Goal: Information Seeking & Learning: Learn about a topic

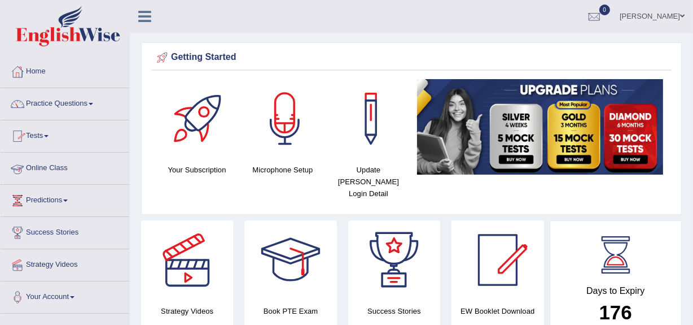
click at [63, 97] on link "Practice Questions" at bounding box center [65, 102] width 129 height 28
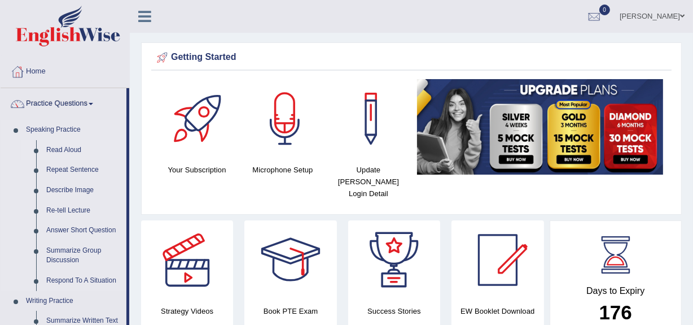
click at [68, 151] on link "Read Aloud" at bounding box center [83, 150] width 85 height 20
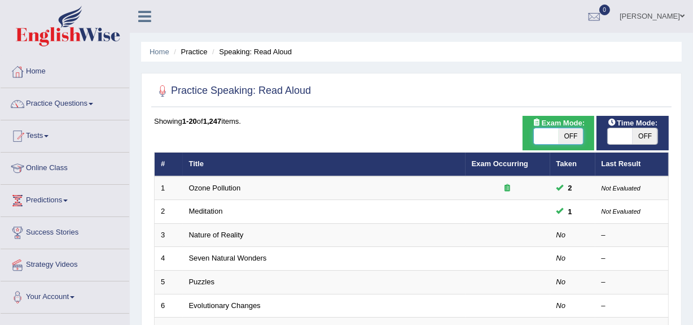
click at [541, 143] on span at bounding box center [546, 136] width 25 height 16
checkbox input "true"
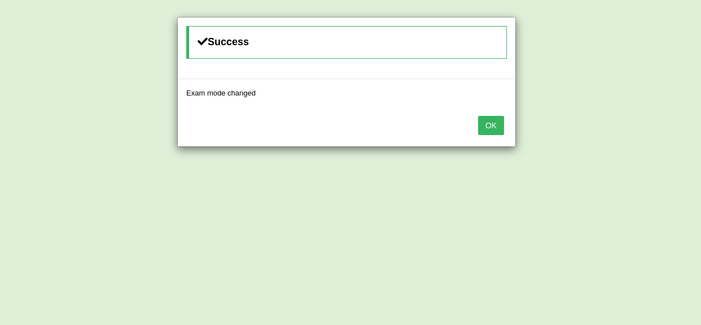
click at [489, 125] on button "OK" at bounding box center [491, 125] width 26 height 19
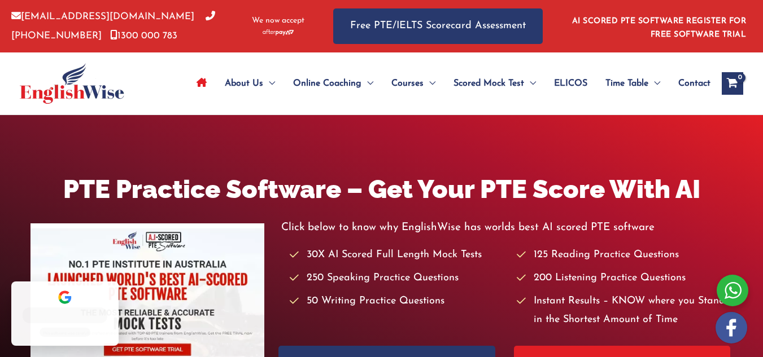
scroll to position [110, 0]
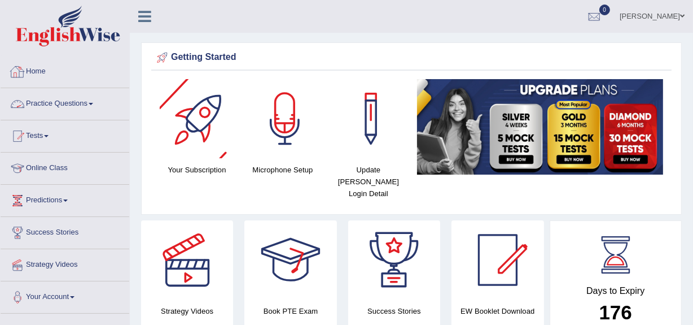
click at [75, 108] on link "Practice Questions" at bounding box center [65, 102] width 129 height 28
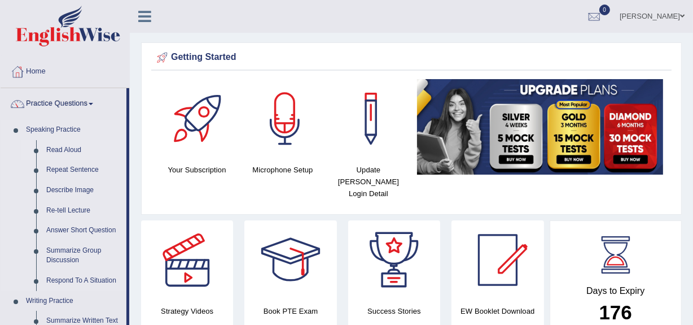
click at [73, 148] on link "Read Aloud" at bounding box center [83, 150] width 85 height 20
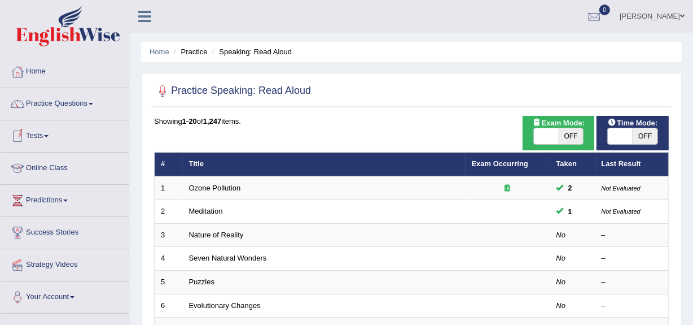
click at [616, 131] on span at bounding box center [620, 136] width 25 height 16
checkbox input "true"
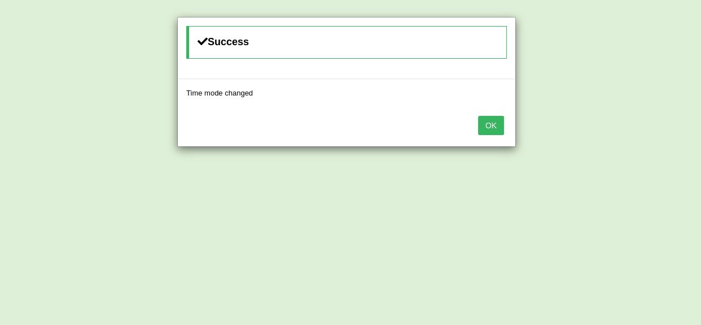
click at [496, 132] on button "OK" at bounding box center [491, 125] width 26 height 19
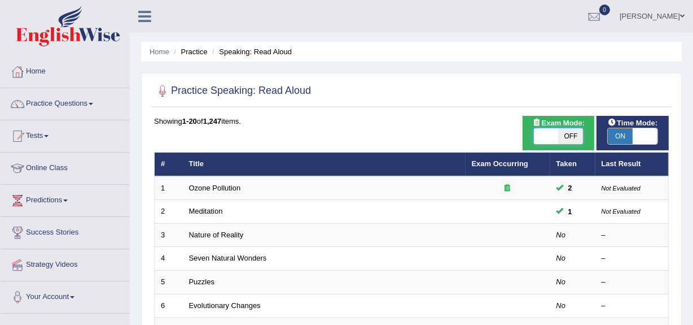
click at [545, 137] on span at bounding box center [546, 136] width 25 height 16
checkbox input "true"
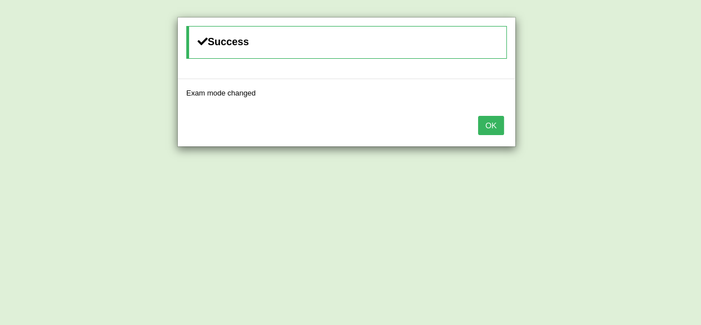
click at [484, 116] on button "OK" at bounding box center [491, 125] width 26 height 19
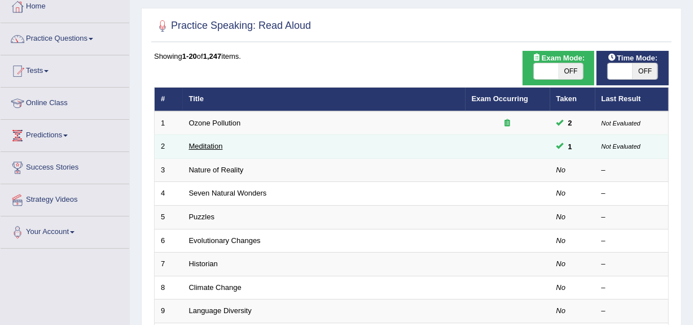
scroll to position [65, 0]
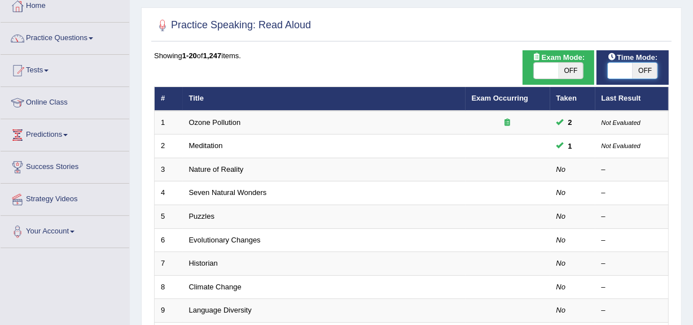
click at [621, 63] on span at bounding box center [620, 71] width 25 height 16
checkbox input "true"
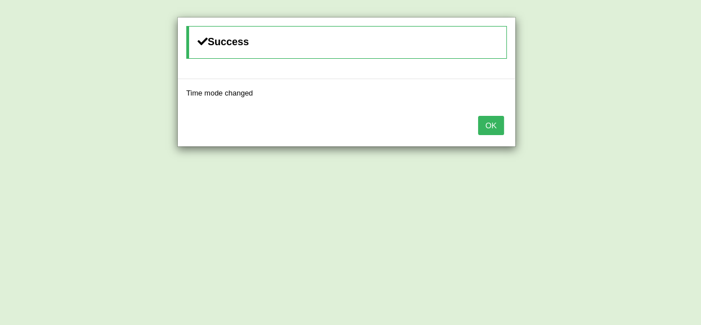
click at [495, 130] on button "OK" at bounding box center [491, 125] width 26 height 19
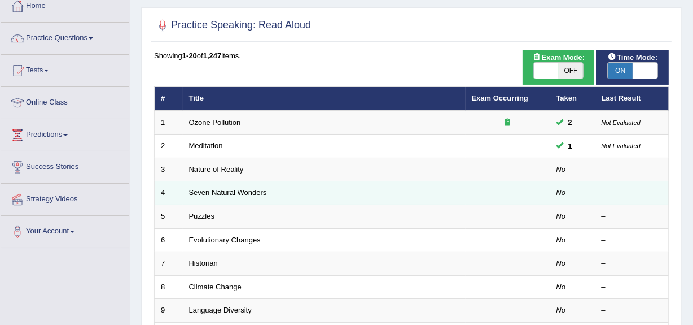
click at [237, 198] on td "Seven Natural Wonders" at bounding box center [324, 193] width 283 height 24
click at [225, 193] on link "Seven Natural Wonders" at bounding box center [228, 192] width 78 height 8
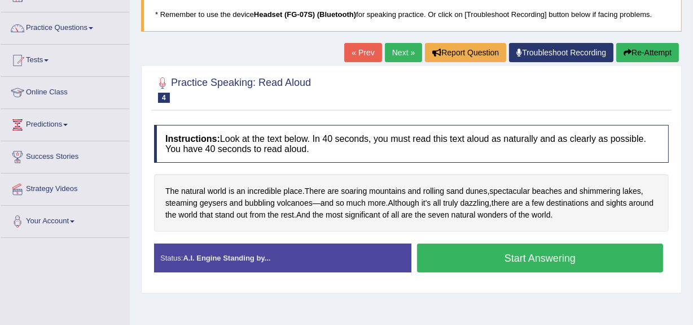
scroll to position [77, 0]
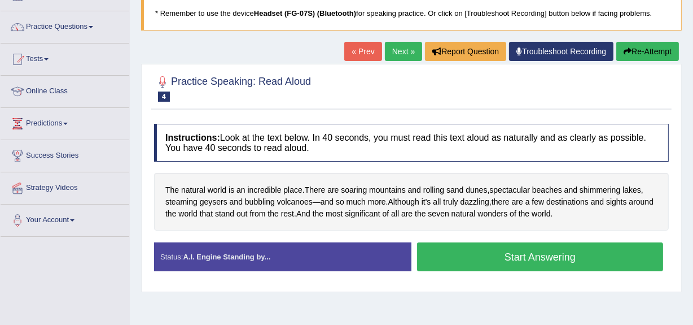
click at [462, 251] on button "Start Answering" at bounding box center [540, 256] width 246 height 29
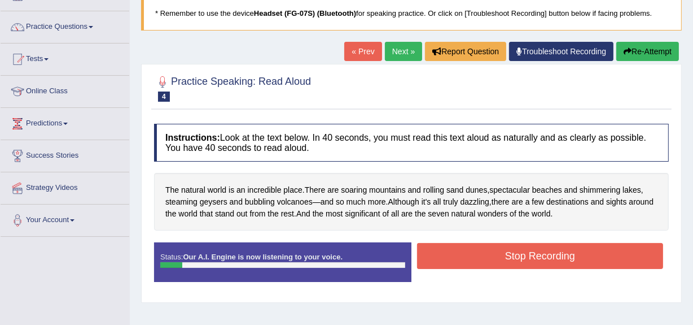
click at [457, 253] on button "Stop Recording" at bounding box center [540, 256] width 246 height 26
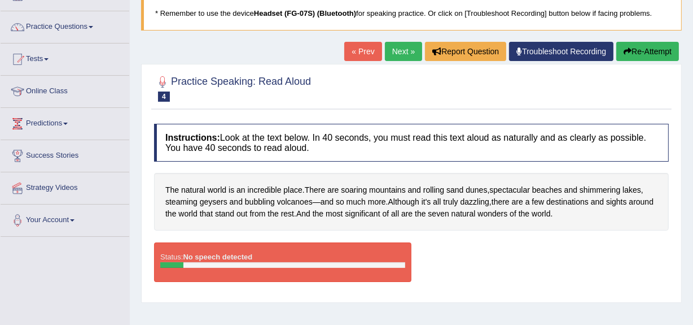
scroll to position [0, 0]
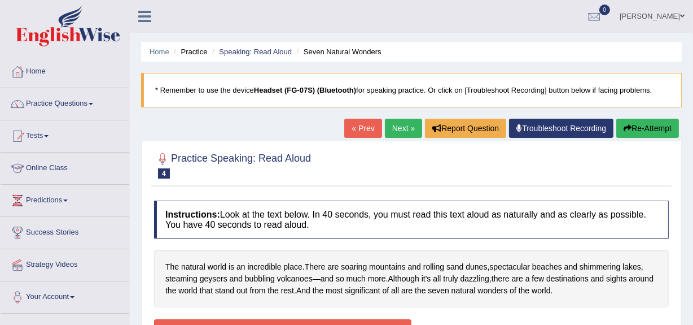
click at [511, 90] on blockquote "* Remember to use the device Headset (FG-07S) (Bluetooth) for speaking practice…" at bounding box center [411, 90] width 541 height 34
click at [549, 129] on link "Troubleshoot Recording" at bounding box center [561, 128] width 104 height 19
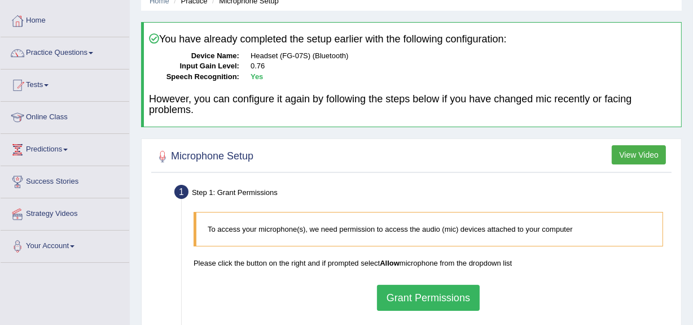
scroll to position [51, 0]
click at [435, 294] on button "Grant Permissions" at bounding box center [428, 298] width 103 height 26
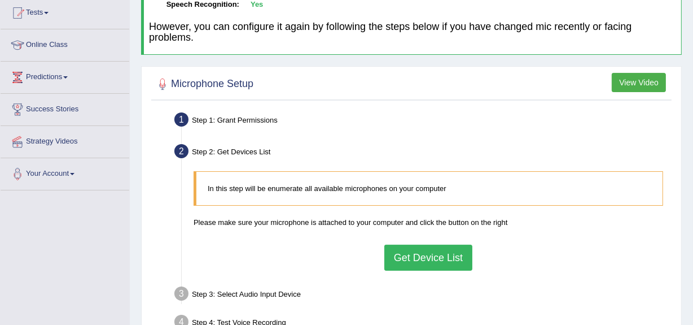
scroll to position [126, 0]
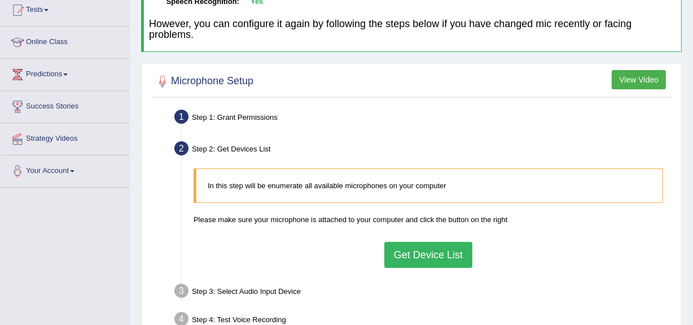
click at [446, 252] on button "Get Device List" at bounding box center [428, 255] width 88 height 26
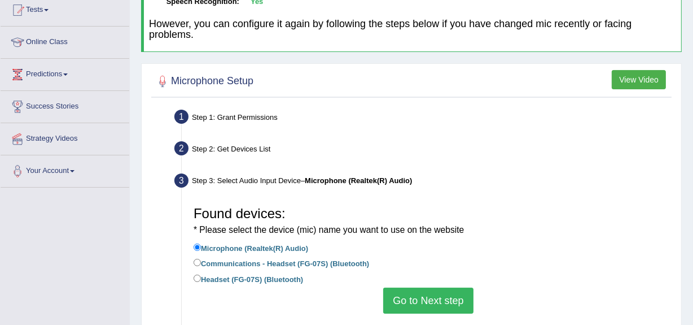
click at [278, 283] on label "Headset (FG-07S) (Bluetooth)" at bounding box center [249, 278] width 110 height 12
click at [201, 282] on input "Headset (FG-07S) (Bluetooth)" at bounding box center [197, 277] width 7 height 7
radio input "true"
click at [435, 305] on button "Go to Next step" at bounding box center [428, 300] width 90 height 26
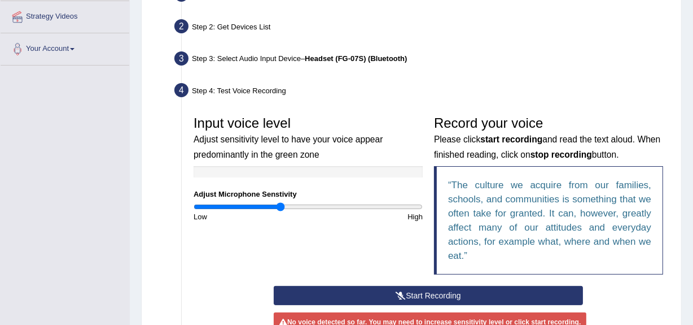
scroll to position [252, 0]
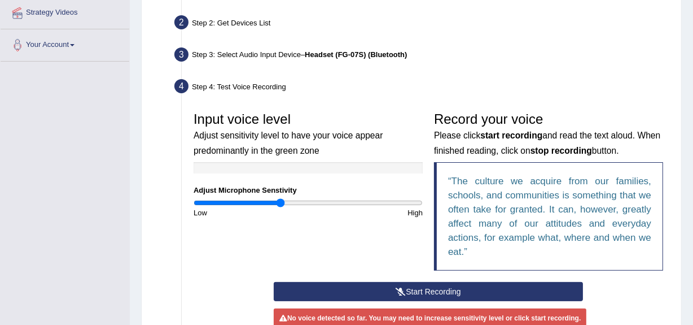
click at [408, 286] on button "Start Recording" at bounding box center [428, 291] width 309 height 19
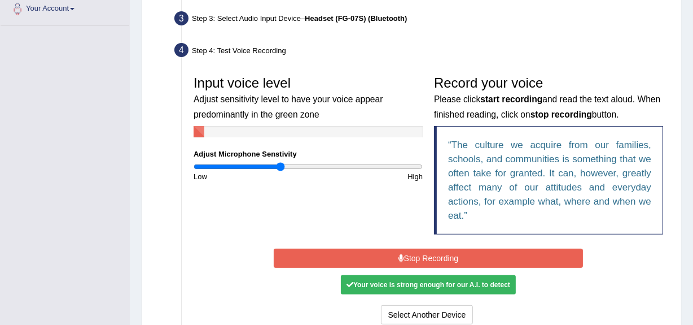
scroll to position [290, 0]
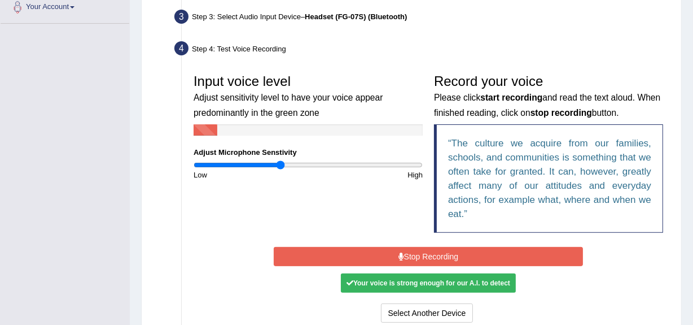
click at [415, 254] on button "Stop Recording" at bounding box center [428, 256] width 309 height 19
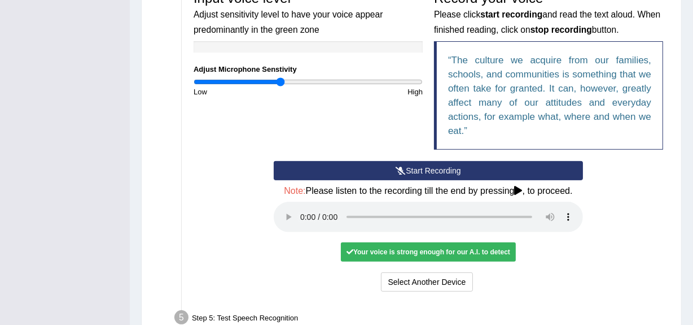
scroll to position [356, 0]
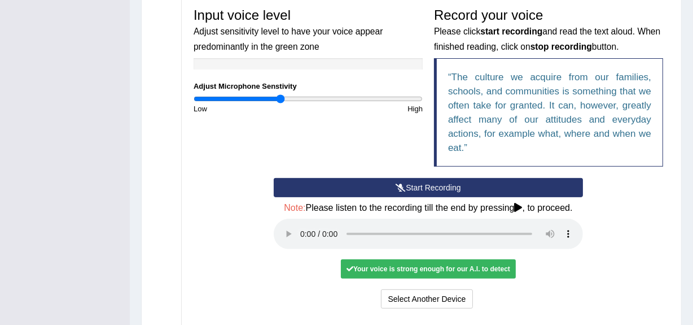
click at [434, 183] on button "Start Recording" at bounding box center [428, 187] width 309 height 19
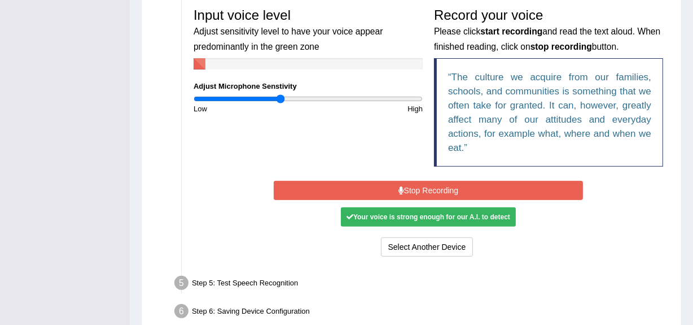
click at [434, 183] on button "Stop Recording" at bounding box center [428, 190] width 309 height 19
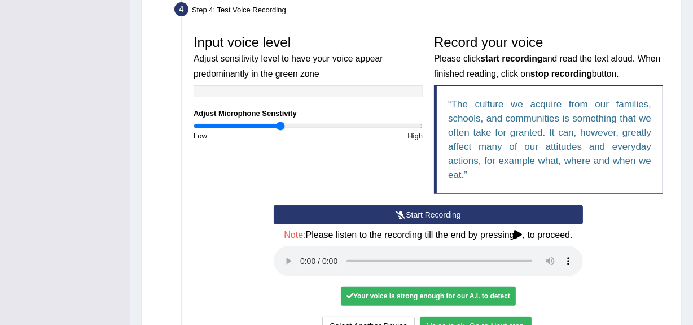
scroll to position [328, 0]
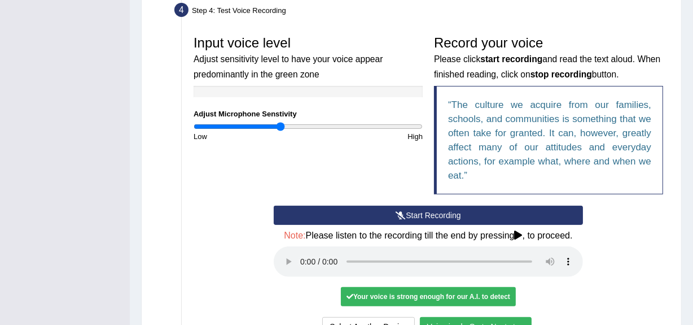
click at [428, 210] on button "Start Recording" at bounding box center [428, 214] width 309 height 19
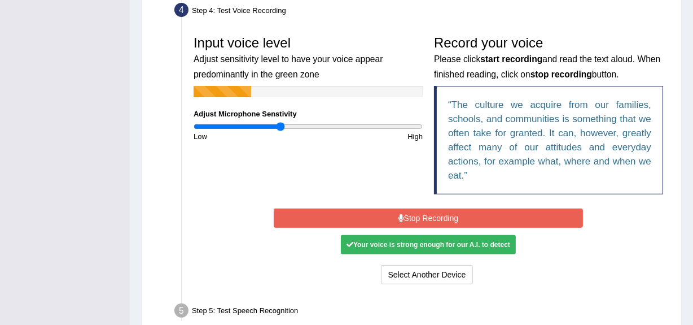
click at [428, 210] on button "Stop Recording" at bounding box center [428, 217] width 309 height 19
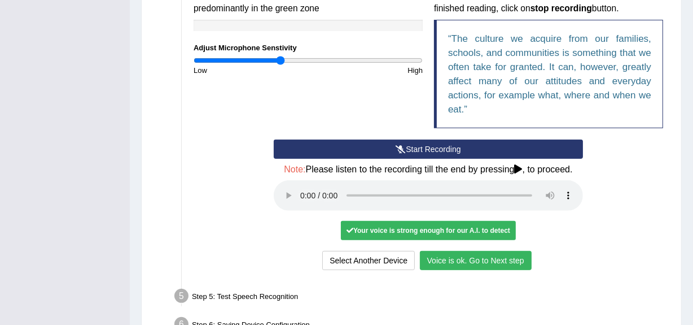
scroll to position [395, 0]
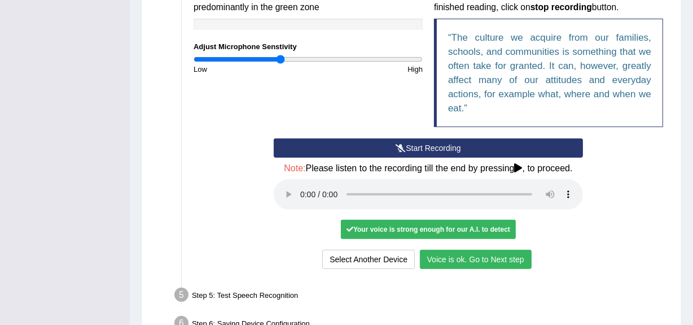
click at [476, 256] on button "Voice is ok. Go to Next step" at bounding box center [476, 259] width 112 height 19
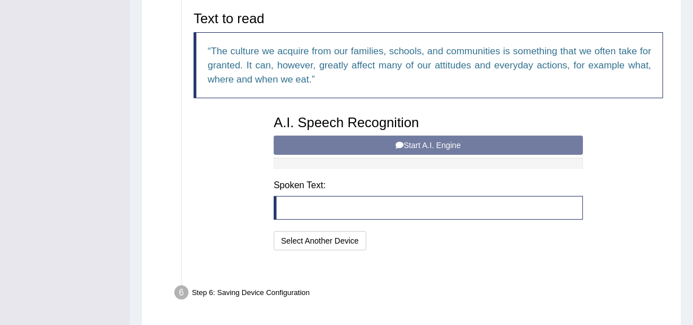
scroll to position [383, 0]
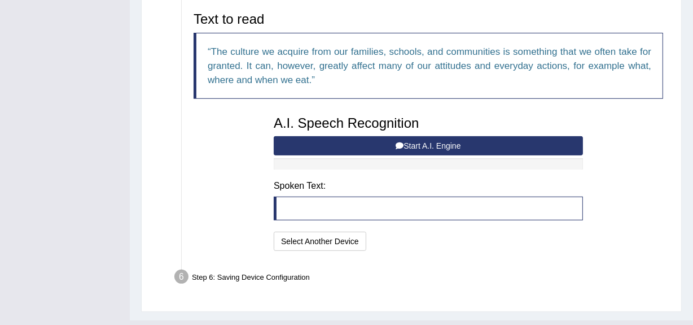
click at [423, 136] on button "Start A.I. Engine" at bounding box center [428, 145] width 309 height 19
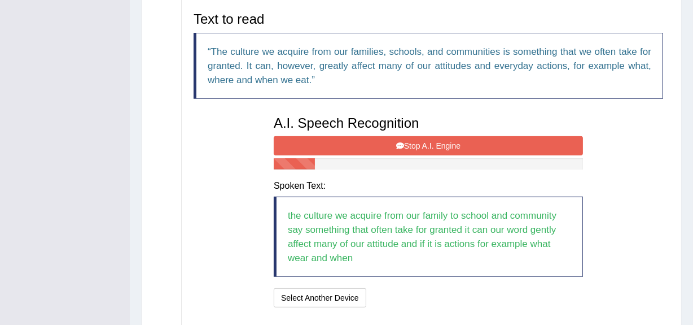
click at [423, 136] on button "Stop A.I. Engine" at bounding box center [428, 145] width 309 height 19
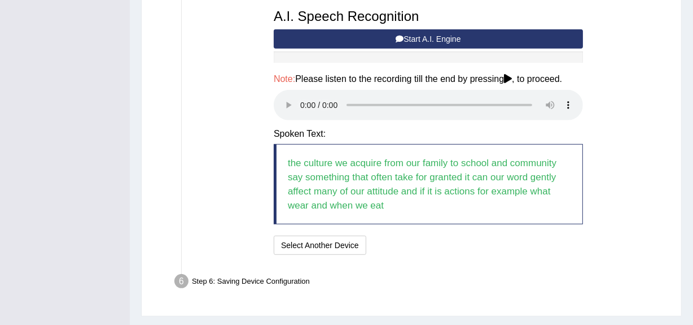
scroll to position [496, 0]
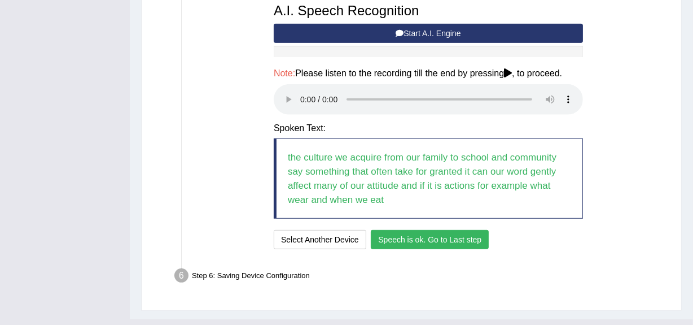
click at [443, 237] on button "Speech is ok. Go to Last step" at bounding box center [430, 239] width 118 height 19
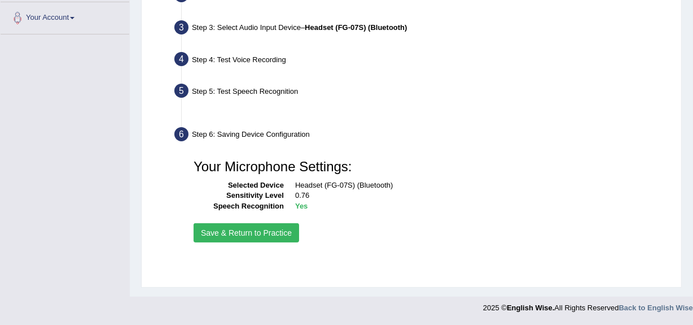
scroll to position [268, 0]
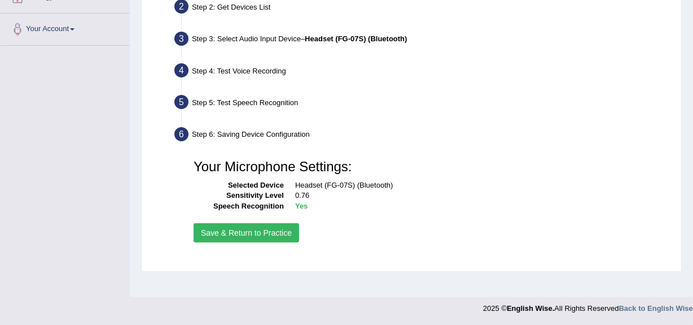
click at [267, 226] on button "Save & Return to Practice" at bounding box center [247, 232] width 106 height 19
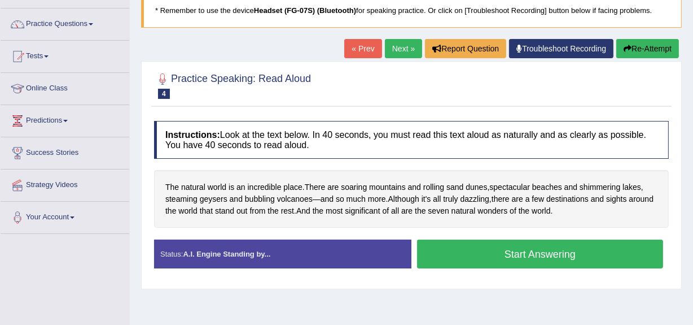
scroll to position [80, 0]
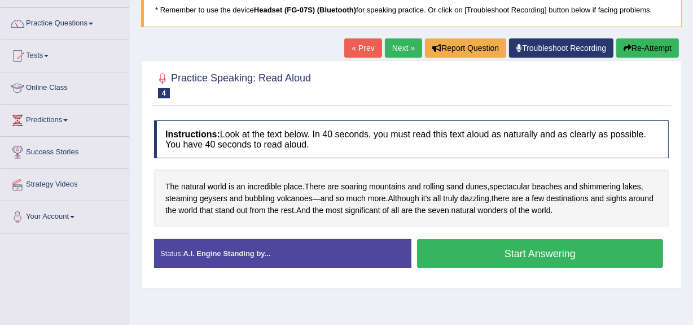
click at [426, 249] on button "Start Answering" at bounding box center [540, 253] width 246 height 29
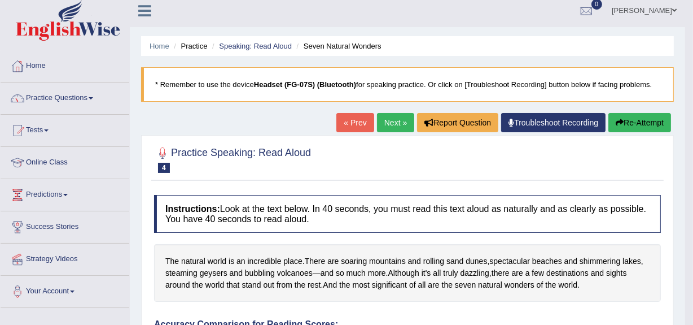
scroll to position [0, 0]
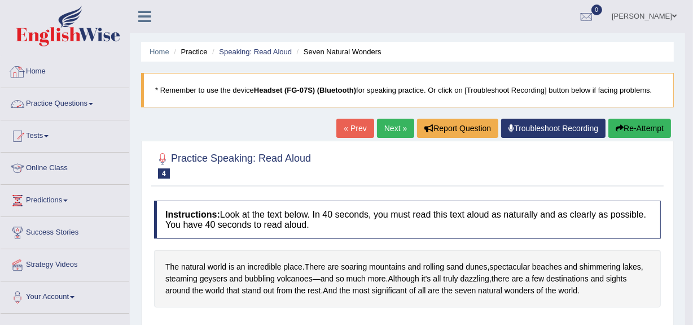
click at [64, 103] on link "Practice Questions" at bounding box center [65, 102] width 129 height 28
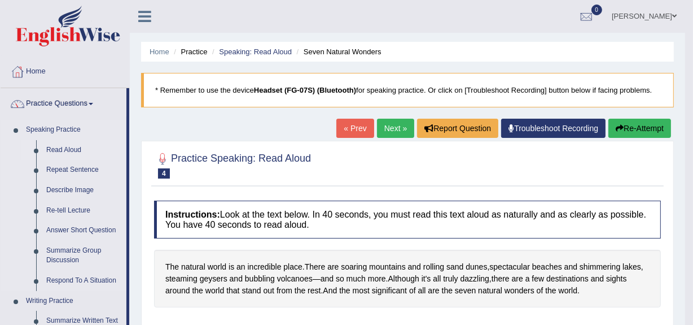
click at [62, 144] on link "Read Aloud" at bounding box center [83, 150] width 85 height 20
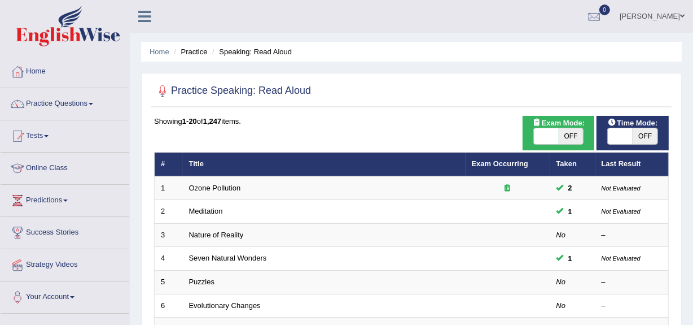
click at [611, 135] on span at bounding box center [620, 136] width 25 height 16
checkbox input "true"
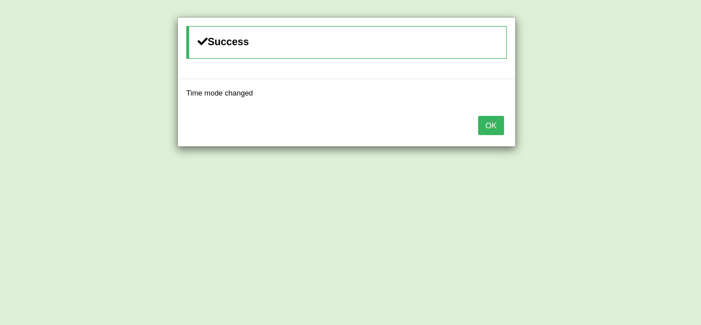
click at [497, 121] on button "OK" at bounding box center [491, 125] width 26 height 19
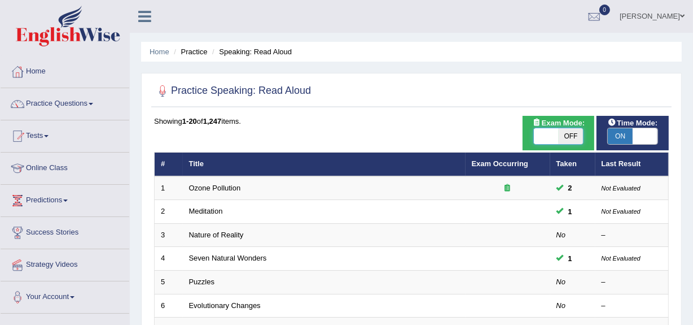
click at [536, 137] on span at bounding box center [546, 136] width 25 height 16
checkbox input "true"
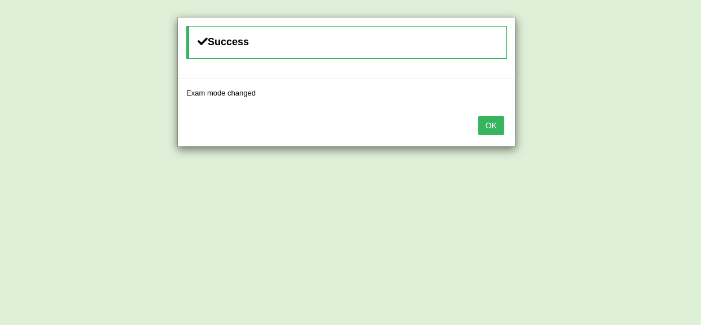
click at [491, 118] on button "OK" at bounding box center [491, 125] width 26 height 19
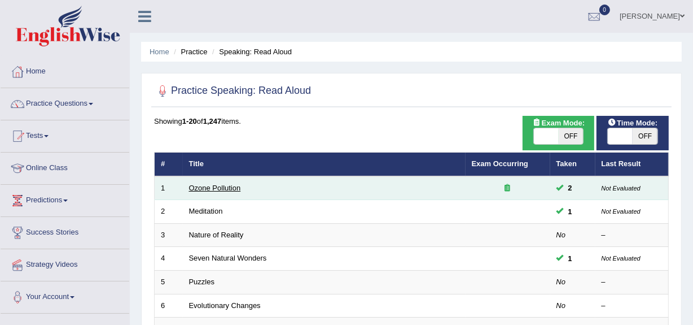
click at [232, 188] on link "Ozone Pollution" at bounding box center [215, 187] width 52 height 8
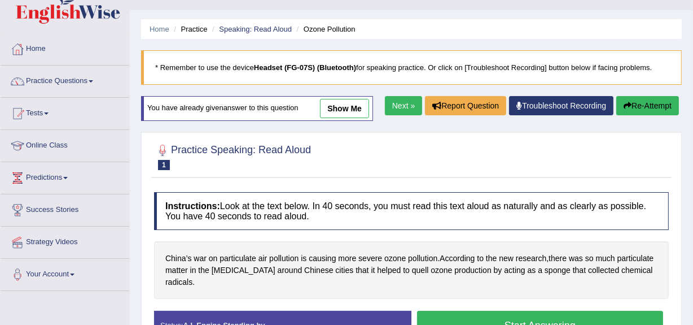
scroll to position [23, 0]
click at [45, 72] on link "Practice Questions" at bounding box center [65, 79] width 129 height 28
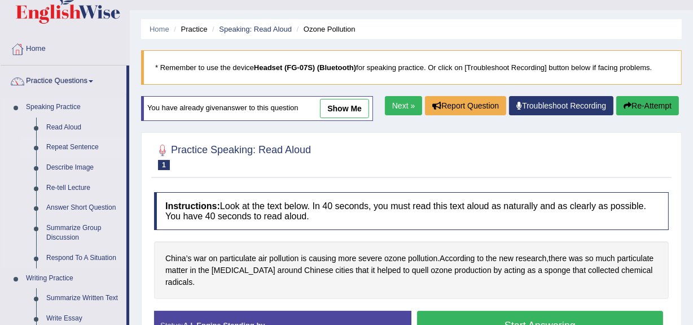
click at [69, 150] on link "Repeat Sentence" at bounding box center [83, 147] width 85 height 20
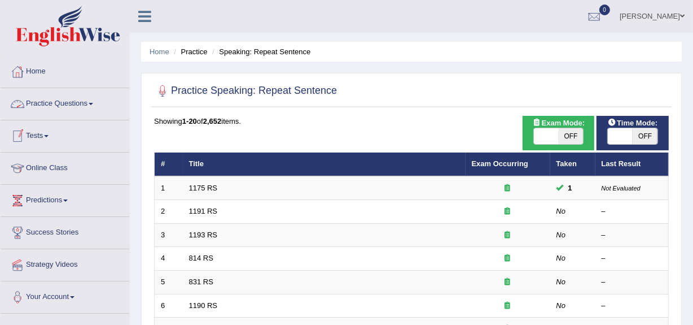
click at [59, 102] on link "Practice Questions" at bounding box center [65, 102] width 129 height 28
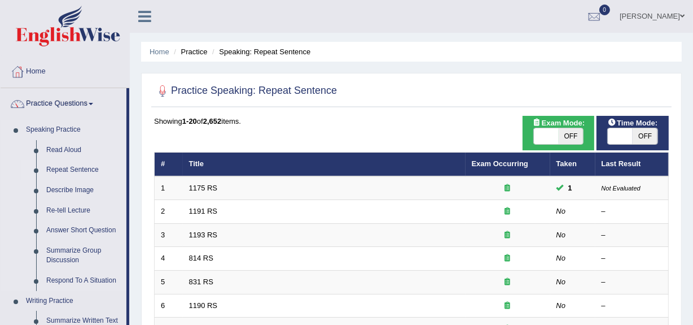
click at [62, 168] on link "Repeat Sentence" at bounding box center [83, 170] width 85 height 20
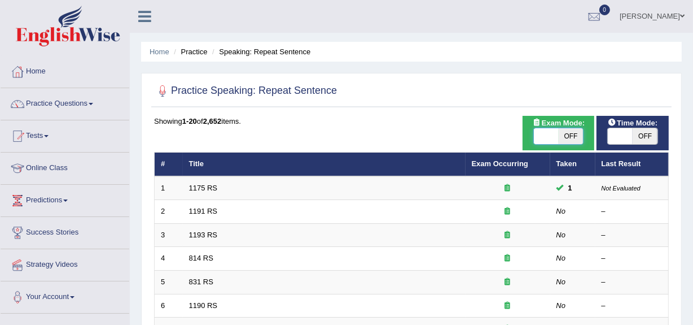
click at [549, 143] on span at bounding box center [546, 136] width 25 height 16
checkbox input "true"
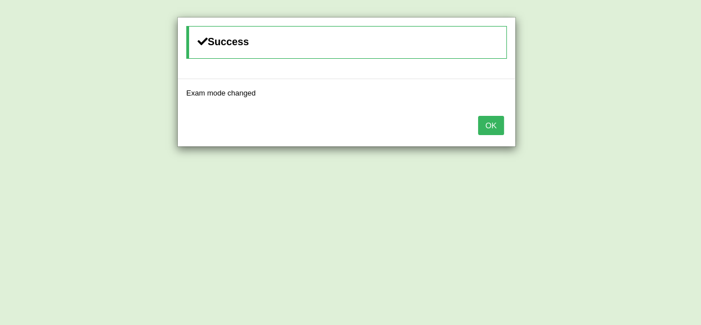
click at [489, 126] on button "OK" at bounding box center [491, 125] width 26 height 19
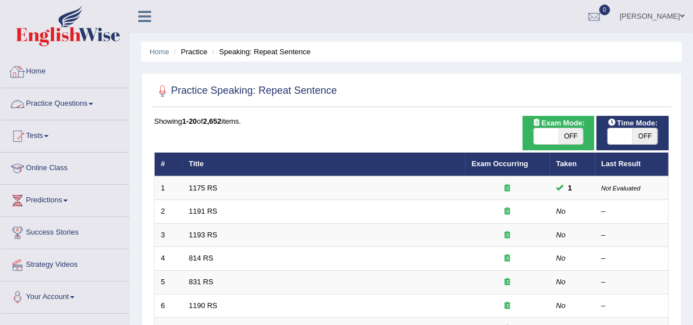
click at [37, 77] on link "Home" at bounding box center [65, 70] width 129 height 28
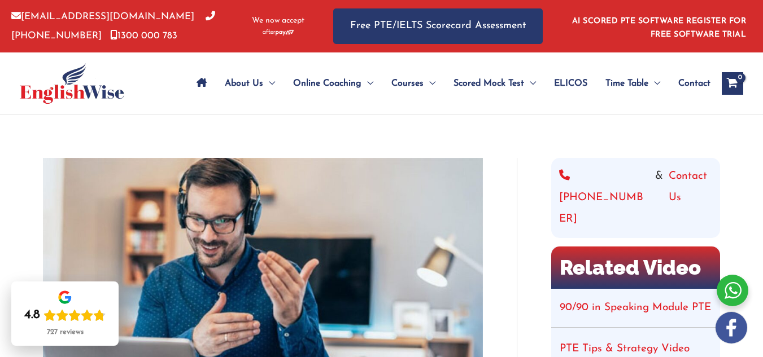
click at [196, 78] on icon "Site Navigation: Main Menu" at bounding box center [201, 82] width 10 height 9
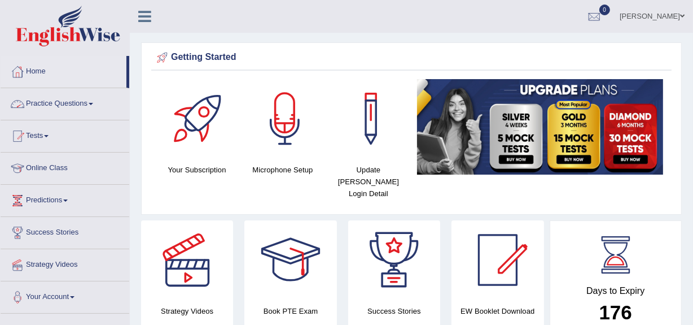
click at [181, 167] on h4 "Your Subscription" at bounding box center [197, 170] width 75 height 12
click at [199, 109] on div at bounding box center [199, 118] width 79 height 79
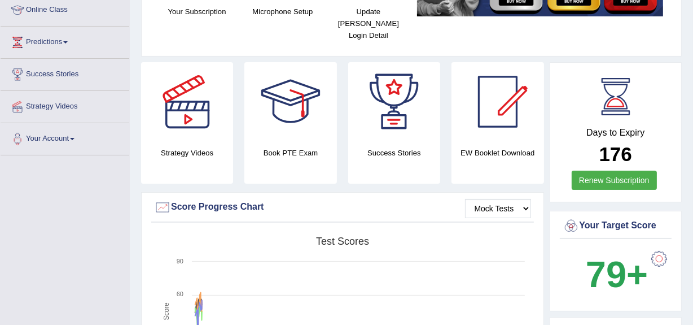
scroll to position [158, 0]
click at [277, 108] on div at bounding box center [290, 101] width 79 height 79
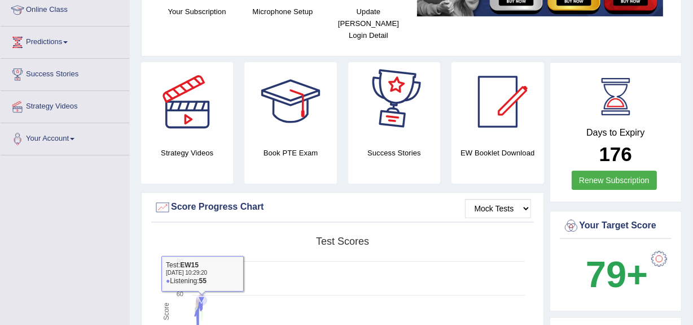
scroll to position [0, 0]
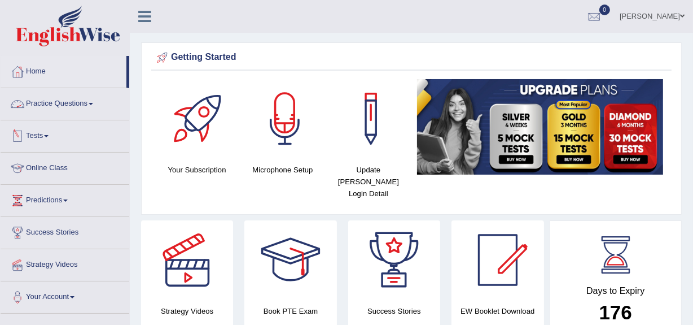
click at [60, 97] on link "Practice Questions" at bounding box center [65, 102] width 129 height 28
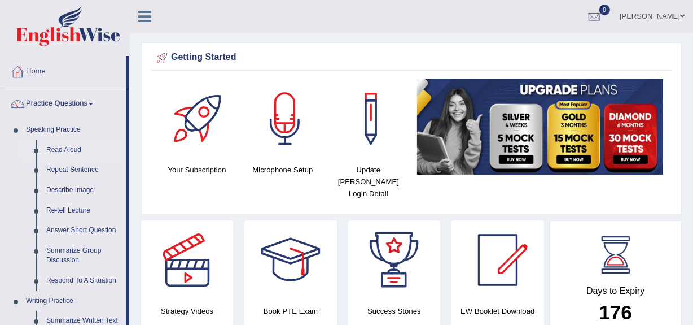
click at [62, 147] on link "Read Aloud" at bounding box center [83, 150] width 85 height 20
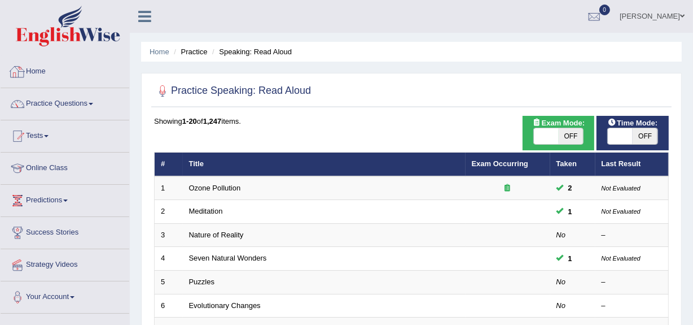
click at [28, 78] on link "Home" at bounding box center [65, 70] width 129 height 28
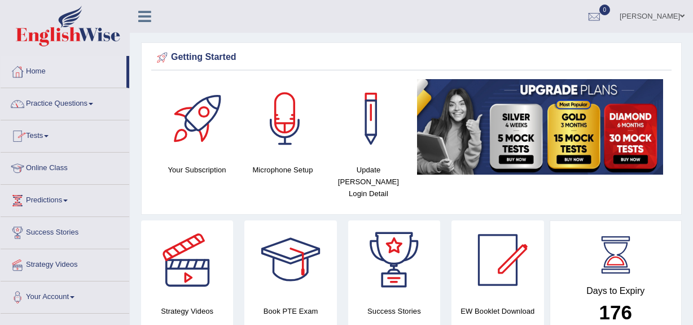
click at [51, 98] on link "Practice Questions" at bounding box center [65, 102] width 129 height 28
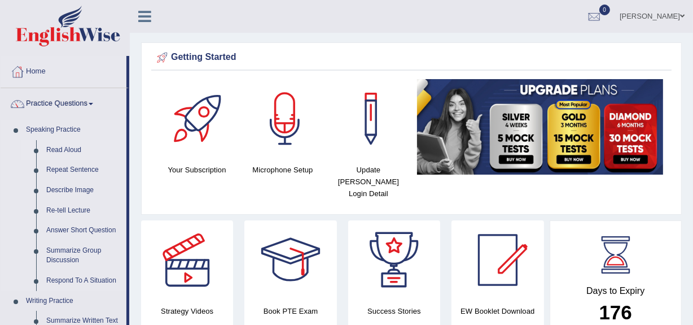
click at [51, 142] on link "Read Aloud" at bounding box center [83, 150] width 85 height 20
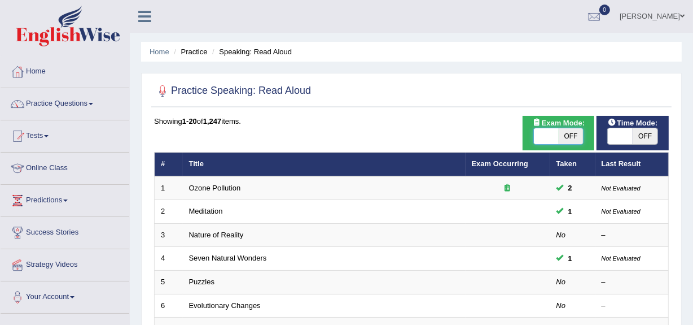
click at [537, 133] on span at bounding box center [546, 136] width 25 height 16
checkbox input "true"
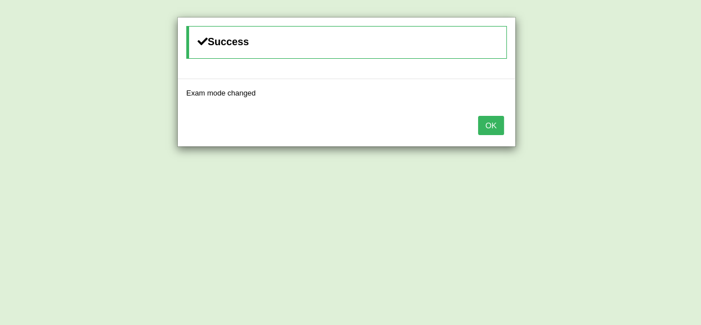
click at [501, 128] on button "OK" at bounding box center [491, 125] width 26 height 19
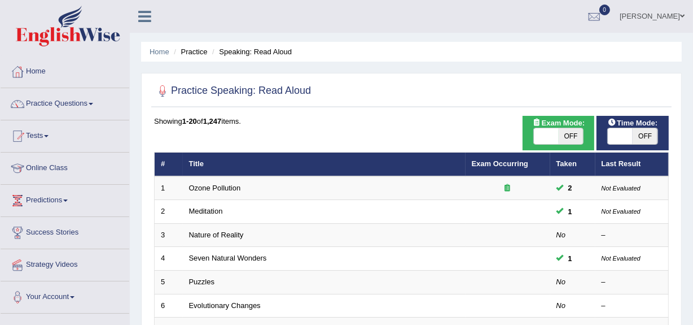
click at [574, 143] on span "OFF" at bounding box center [571, 136] width 25 height 16
checkbox input "true"
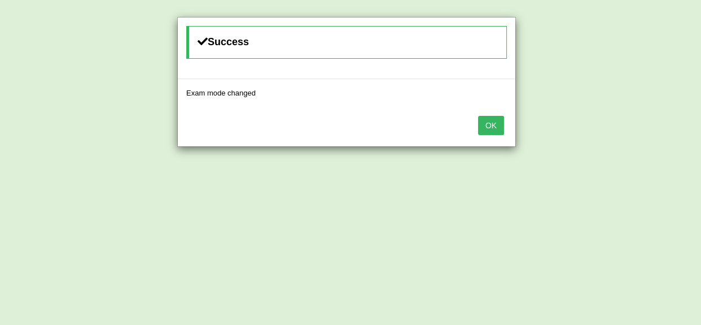
click at [493, 124] on button "OK" at bounding box center [491, 125] width 26 height 19
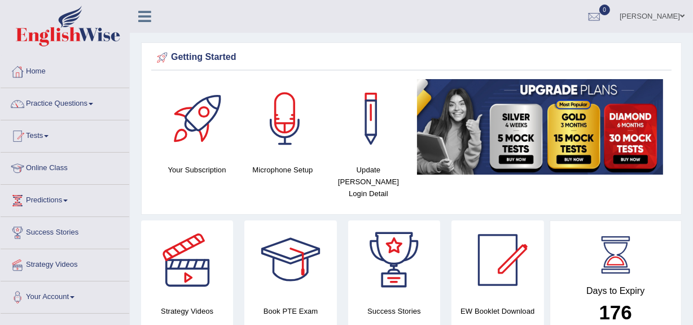
drag, startPoint x: 380, startPoint y: 0, endPoint x: 396, endPoint y: 41, distance: 43.8
click at [42, 78] on link "Home" at bounding box center [65, 70] width 129 height 28
click at [40, 108] on link "Practice Questions" at bounding box center [65, 102] width 129 height 28
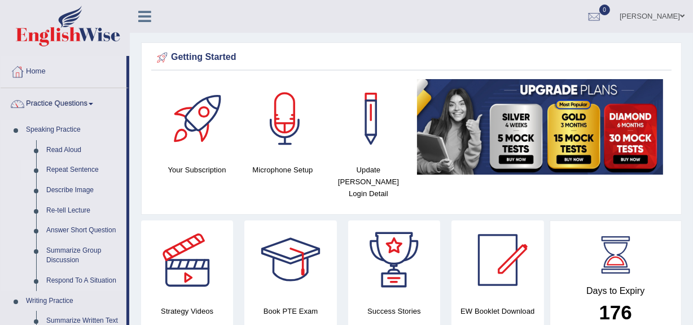
click at [53, 165] on link "Repeat Sentence" at bounding box center [83, 170] width 85 height 20
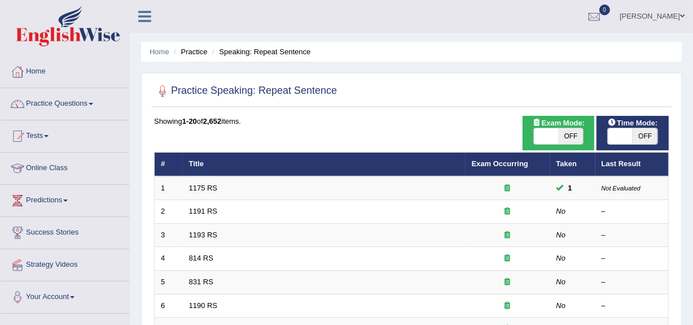
click at [621, 128] on span at bounding box center [620, 136] width 25 height 16
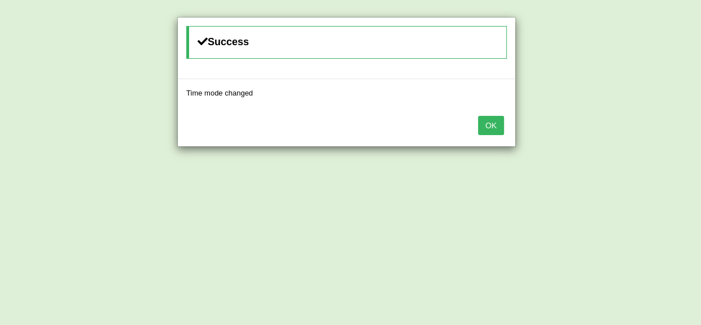
click at [485, 119] on button "OK" at bounding box center [491, 125] width 26 height 19
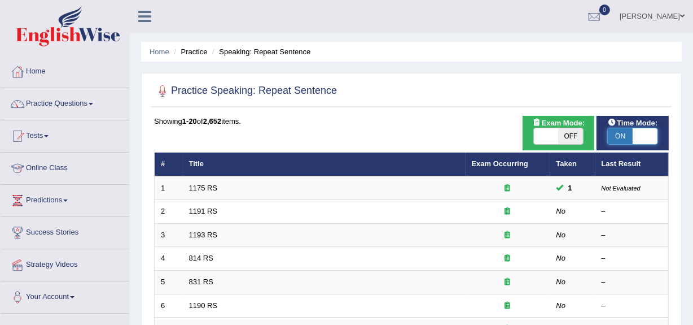
click at [646, 137] on span at bounding box center [645, 136] width 25 height 16
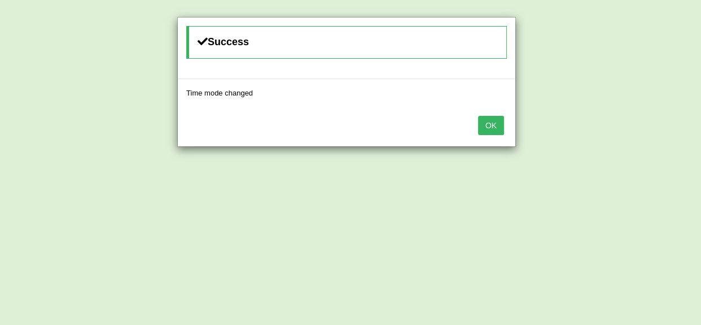
click at [489, 122] on button "OK" at bounding box center [491, 125] width 26 height 19
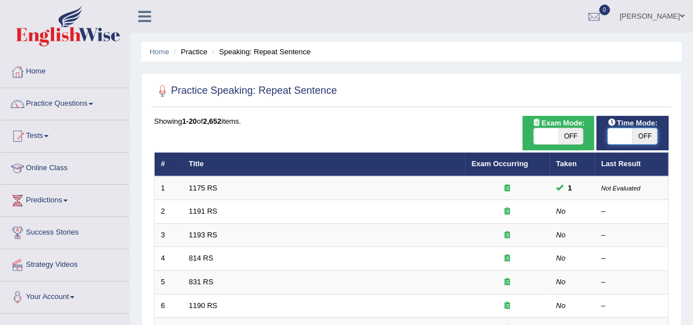
click at [620, 141] on span at bounding box center [620, 136] width 25 height 16
checkbox input "true"
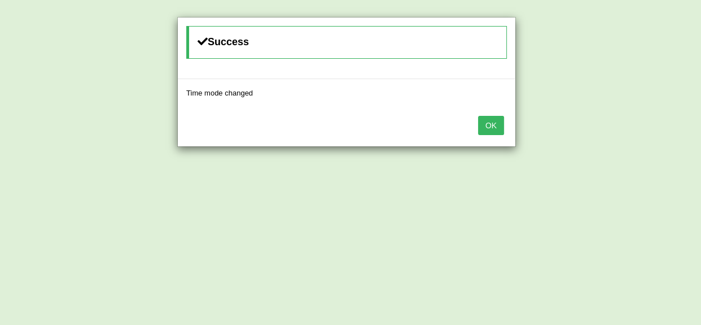
click at [484, 127] on button "OK" at bounding box center [491, 125] width 26 height 19
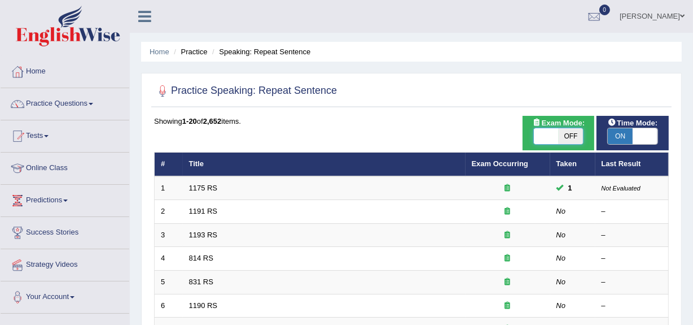
click at [556, 136] on span at bounding box center [546, 136] width 25 height 16
click at [545, 134] on span at bounding box center [546, 136] width 25 height 16
checkbox input "true"
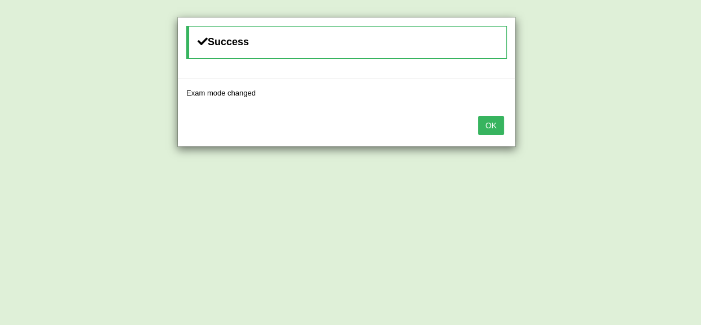
click at [502, 121] on button "OK" at bounding box center [491, 125] width 26 height 19
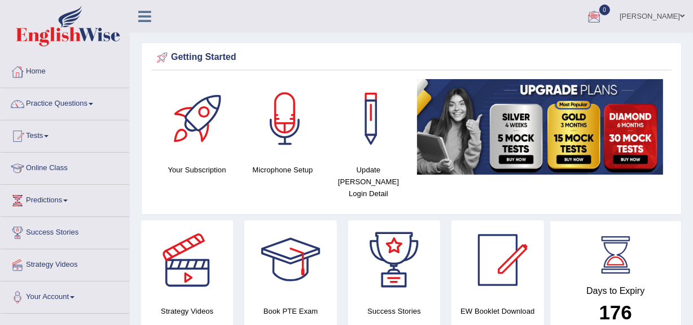
click at [668, 19] on link "[PERSON_NAME]" at bounding box center [652, 14] width 82 height 29
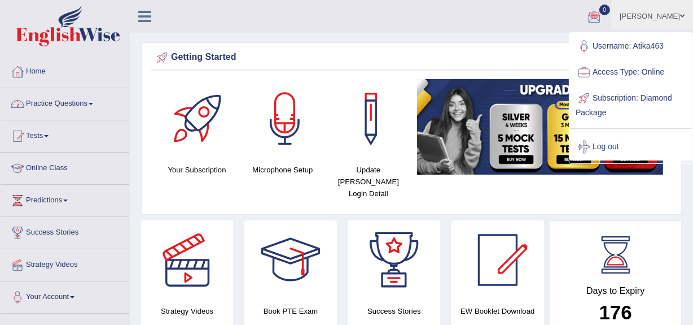
click at [40, 66] on link "Home" at bounding box center [65, 70] width 129 height 28
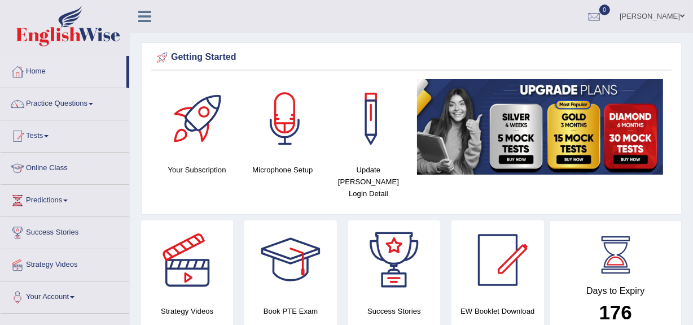
click at [662, 25] on link "[PERSON_NAME]" at bounding box center [652, 14] width 82 height 29
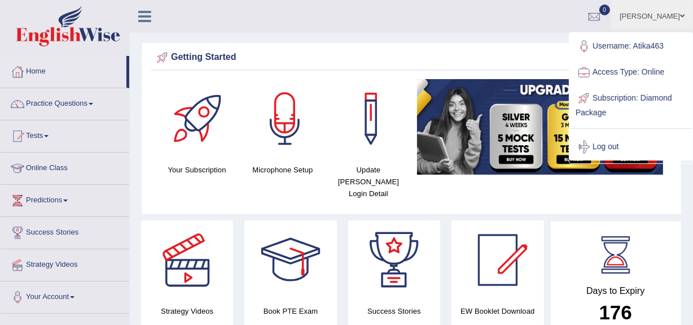
click at [529, 27] on ul "[PERSON_NAME] Toggle navigation Username: Atika463 Access Type: Online Subscrip…" at bounding box center [496, 16] width 395 height 32
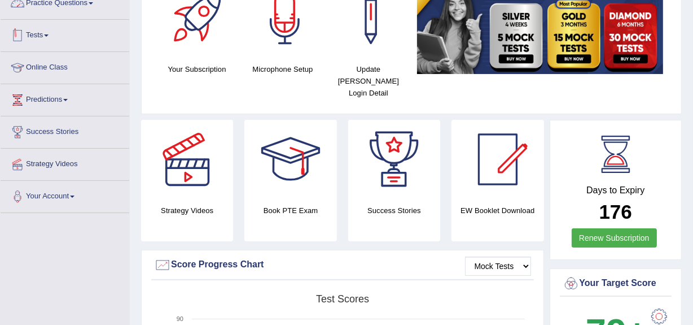
scroll to position [101, 0]
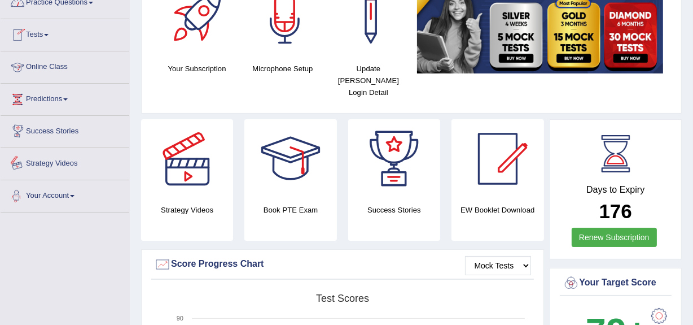
click at [59, 185] on link "Your Account" at bounding box center [65, 194] width 129 height 28
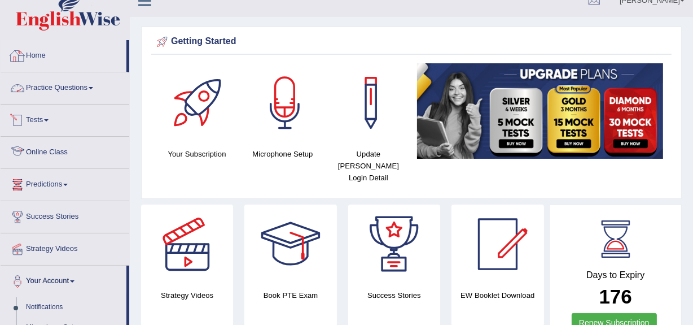
scroll to position [0, 0]
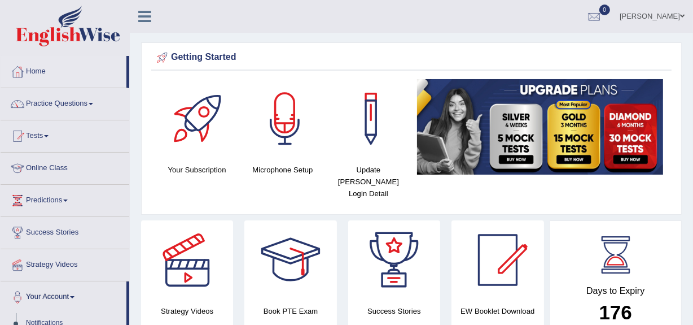
click at [154, 11] on link at bounding box center [145, 15] width 30 height 17
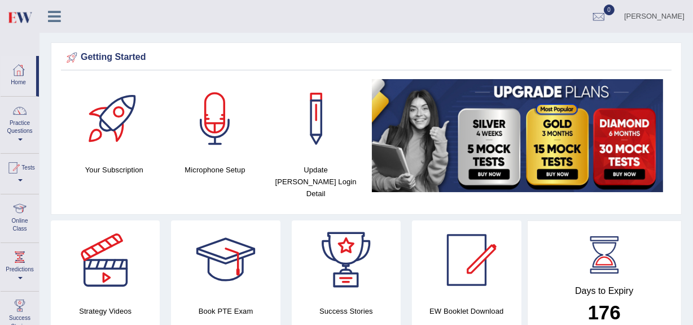
click at [53, 18] on icon at bounding box center [54, 16] width 13 height 15
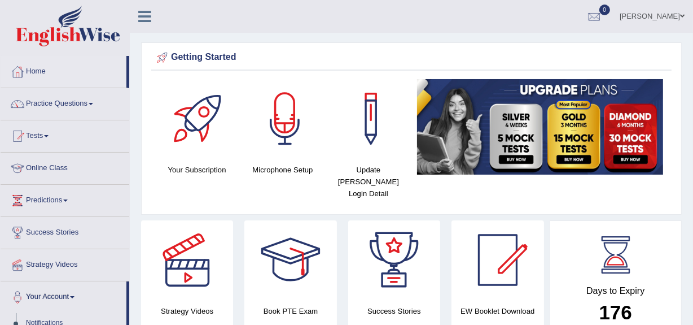
click at [655, 16] on link "[PERSON_NAME]" at bounding box center [652, 14] width 82 height 29
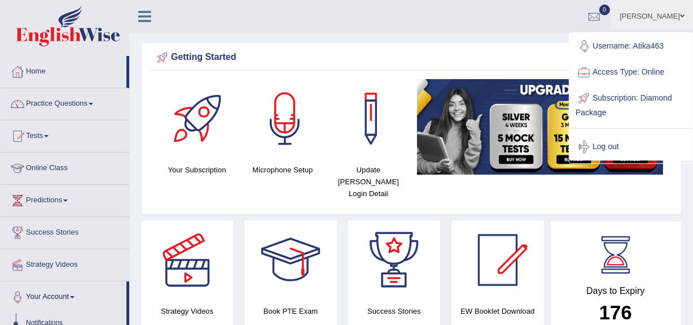
click at [488, 28] on ul "[PERSON_NAME] Toggle navigation Username: Atika463 Access Type: Online Subscrip…" at bounding box center [496, 16] width 395 height 32
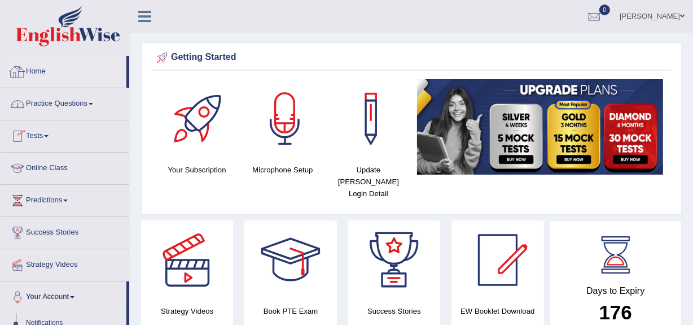
click at [19, 112] on div at bounding box center [17, 103] width 17 height 17
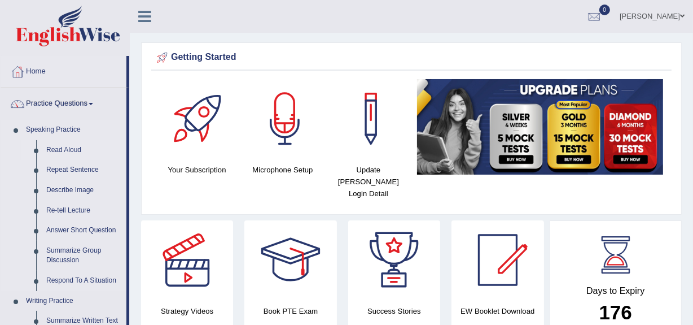
click at [55, 148] on link "Read Aloud" at bounding box center [83, 150] width 85 height 20
